Goal: Information Seeking & Learning: Find specific fact

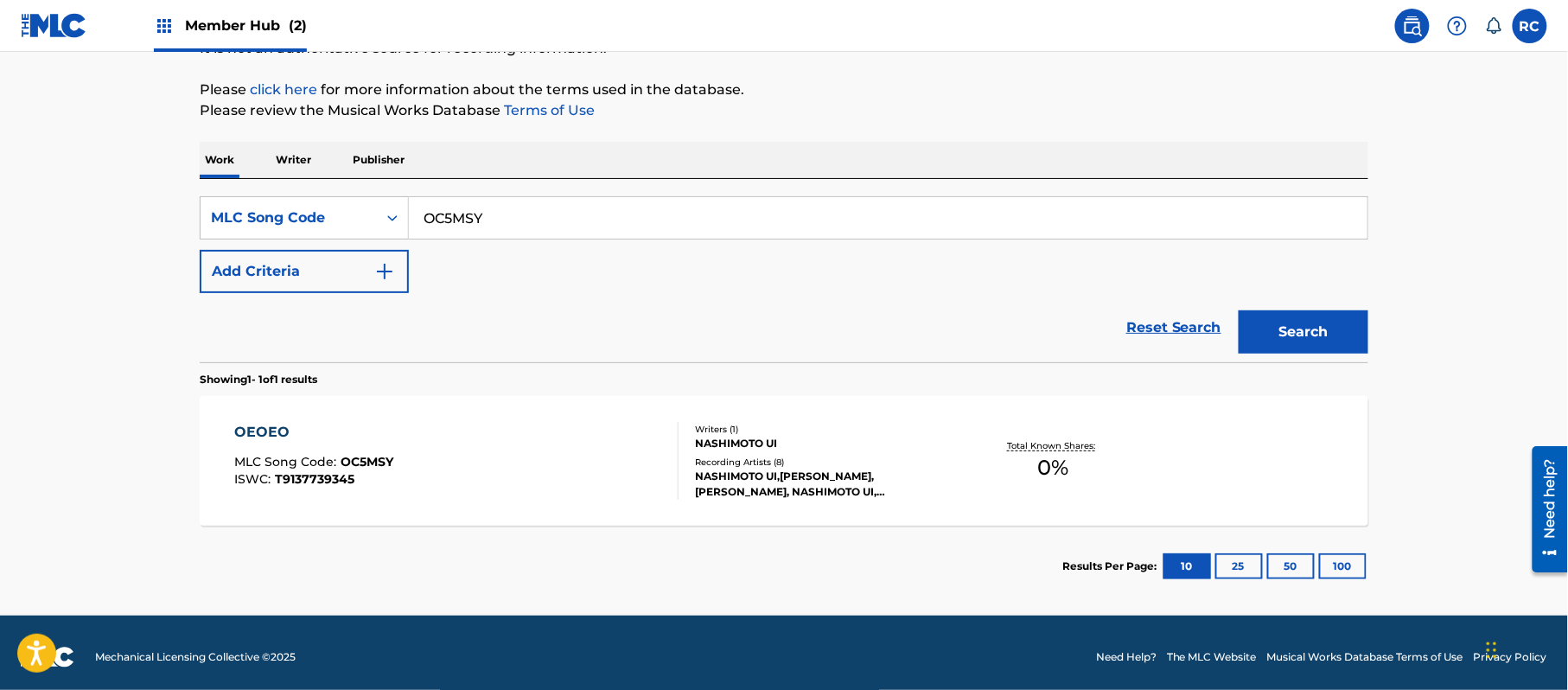
scroll to position [197, 0]
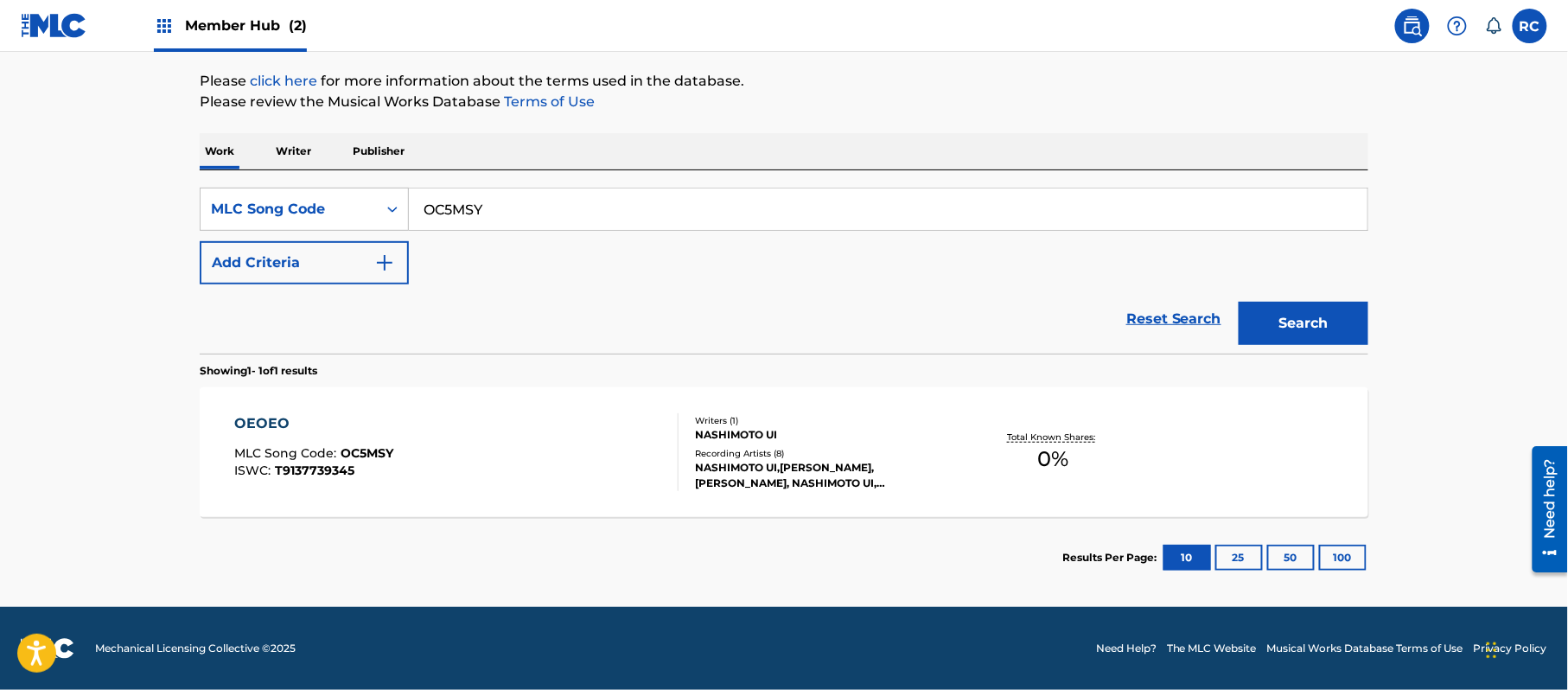
click at [261, 420] on div "OEOEO" at bounding box center [314, 423] width 159 height 20
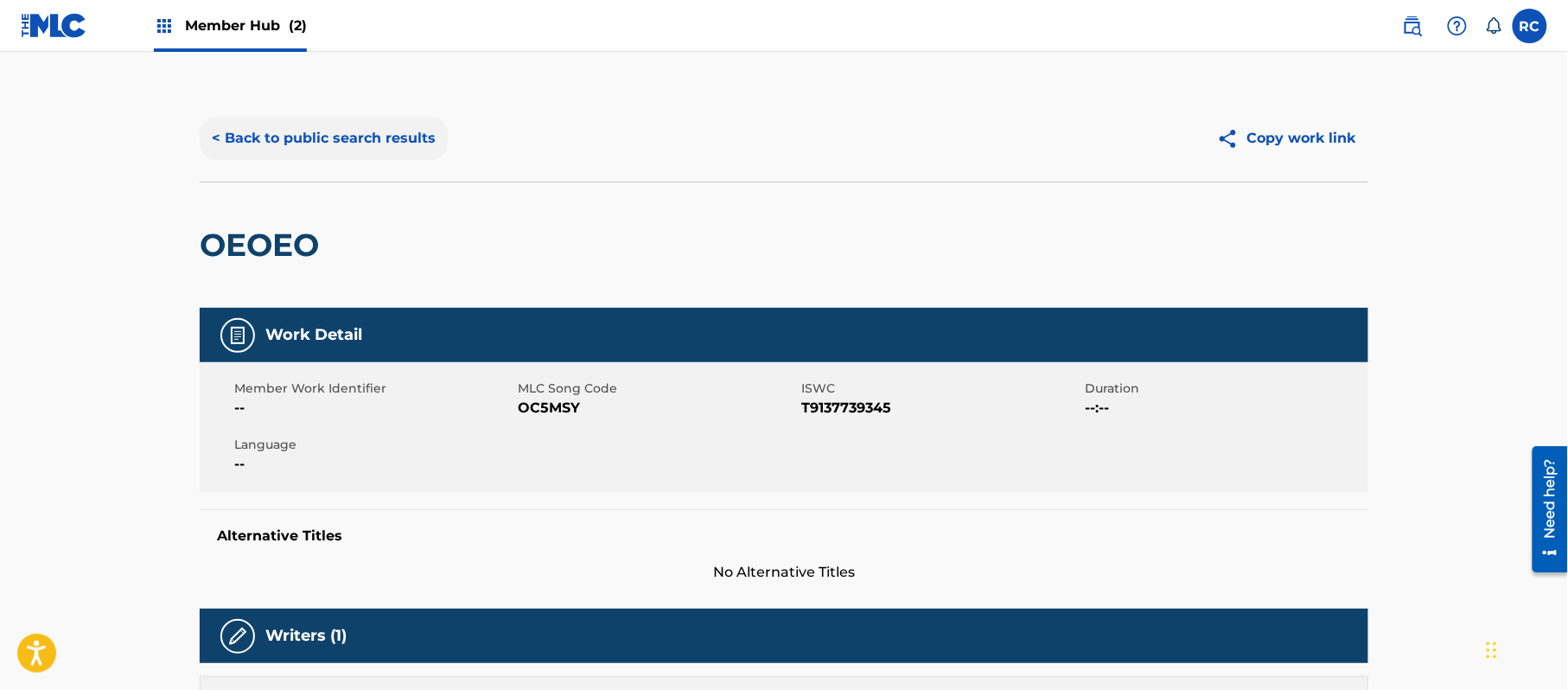
click at [218, 138] on button "< Back to public search results" at bounding box center [324, 138] width 248 height 43
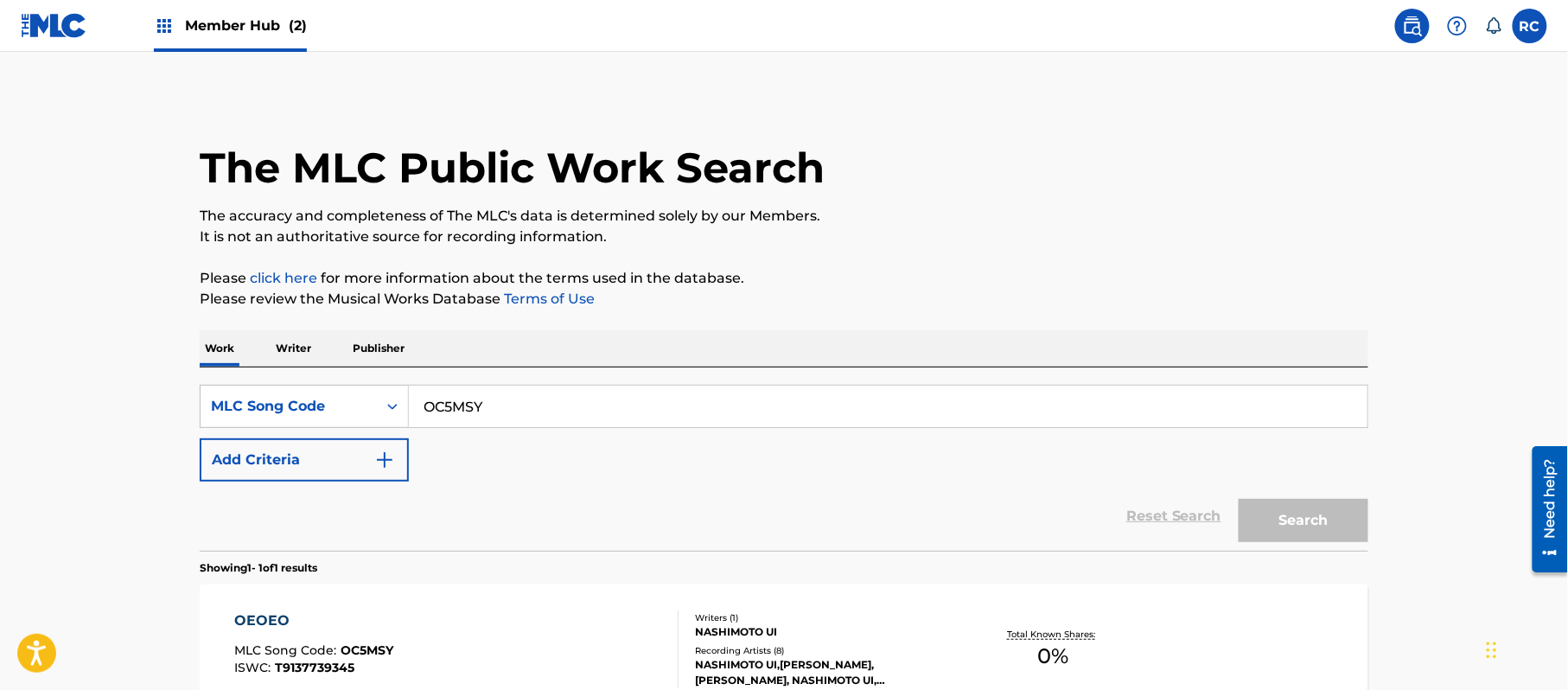
scroll to position [152, 0]
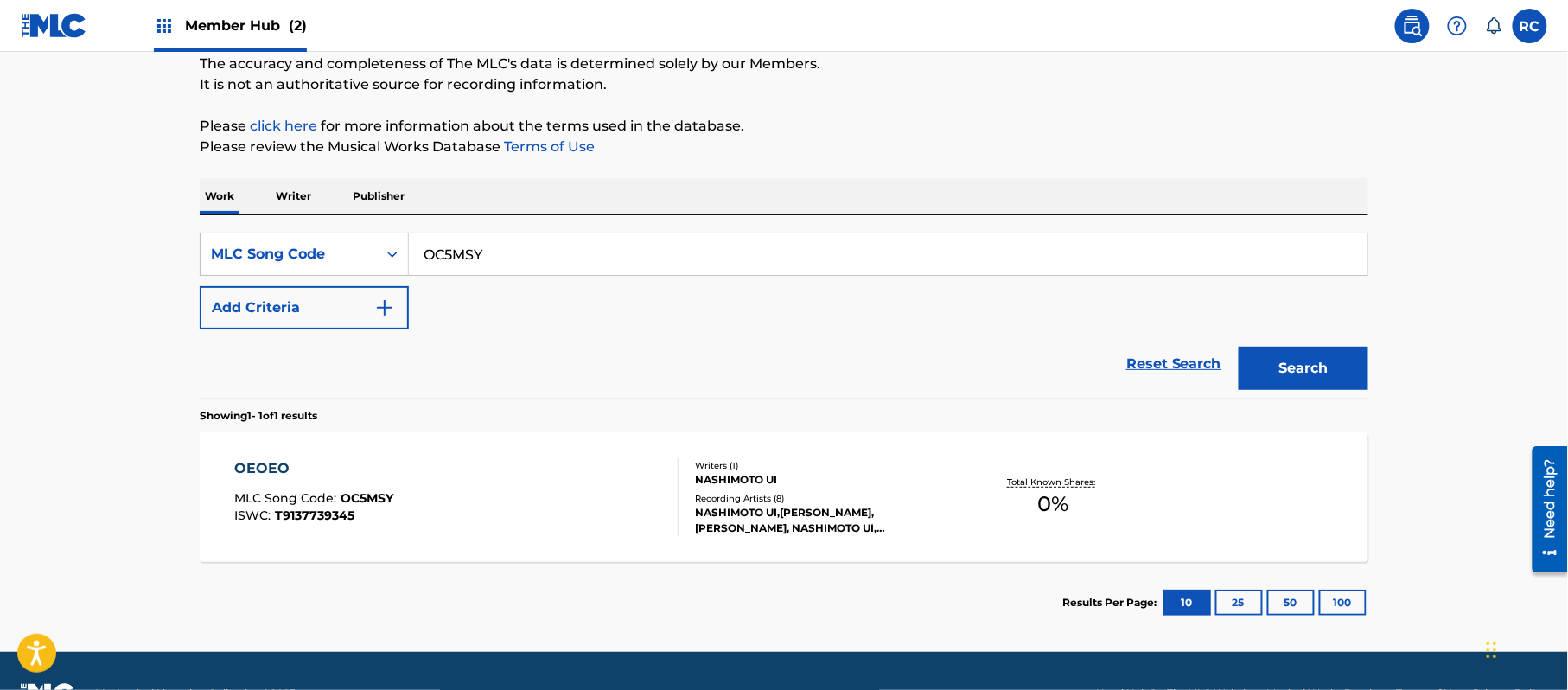
drag, startPoint x: 504, startPoint y: 261, endPoint x: 370, endPoint y: 279, distance: 135.2
click at [370, 279] on div "SearchWithCriteriaa57399c8-3c50-4d6d-904d-62b72485bcf7 MLC Song Code OC5MSY Add…" at bounding box center [784, 280] width 1168 height 97
paste input "PE86AC"
type input "PE86AC"
click at [1307, 370] on button "Search" at bounding box center [1303, 368] width 130 height 43
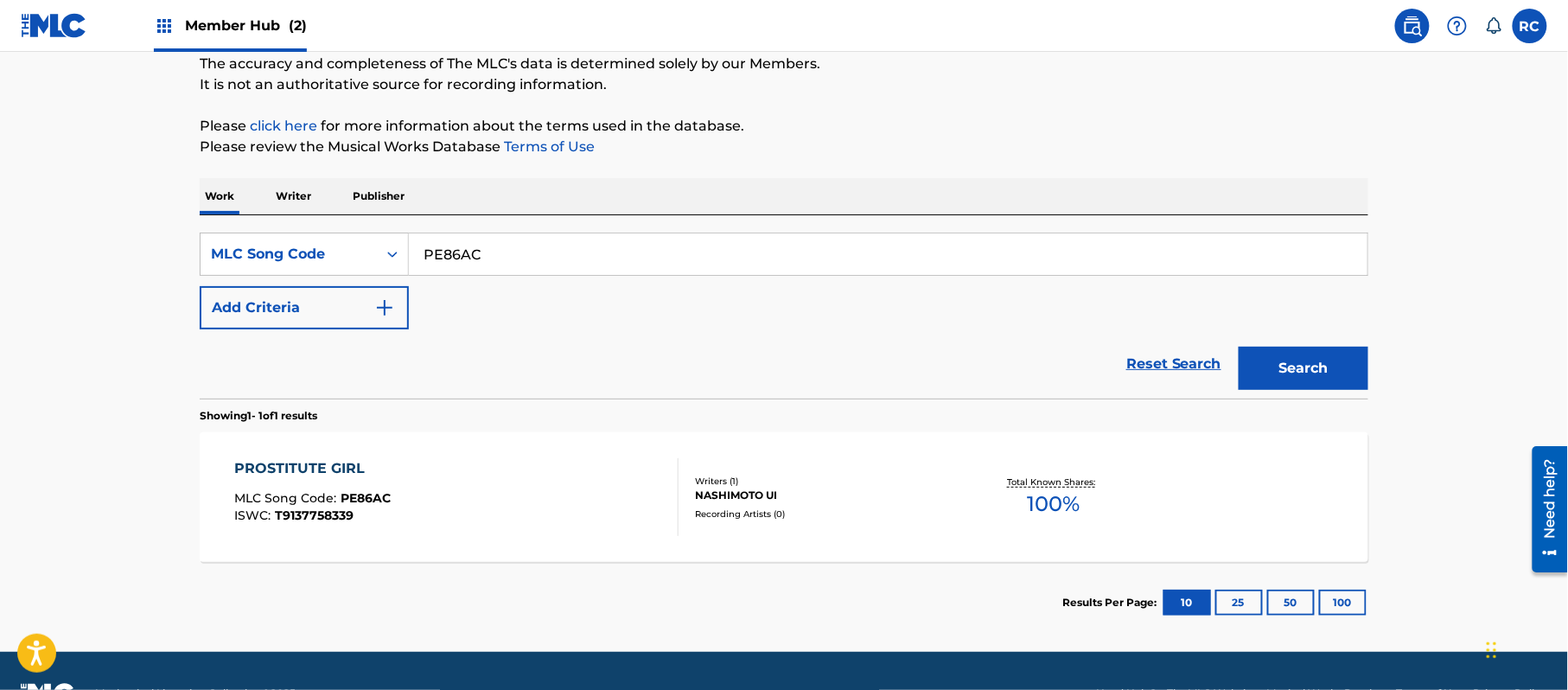
click at [302, 460] on div "PROSTITUTE GIRL" at bounding box center [313, 469] width 157 height 20
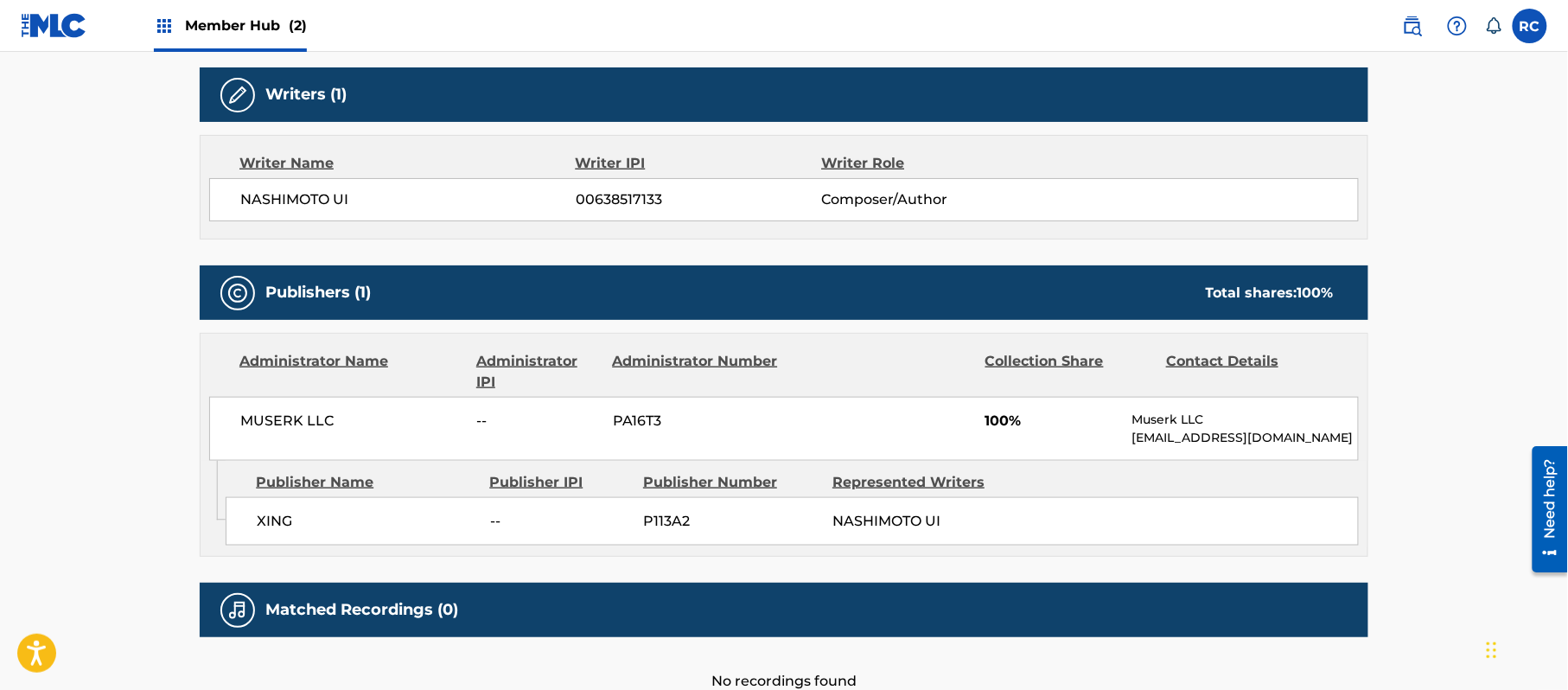
scroll to position [576, 0]
